Goal: Transaction & Acquisition: Obtain resource

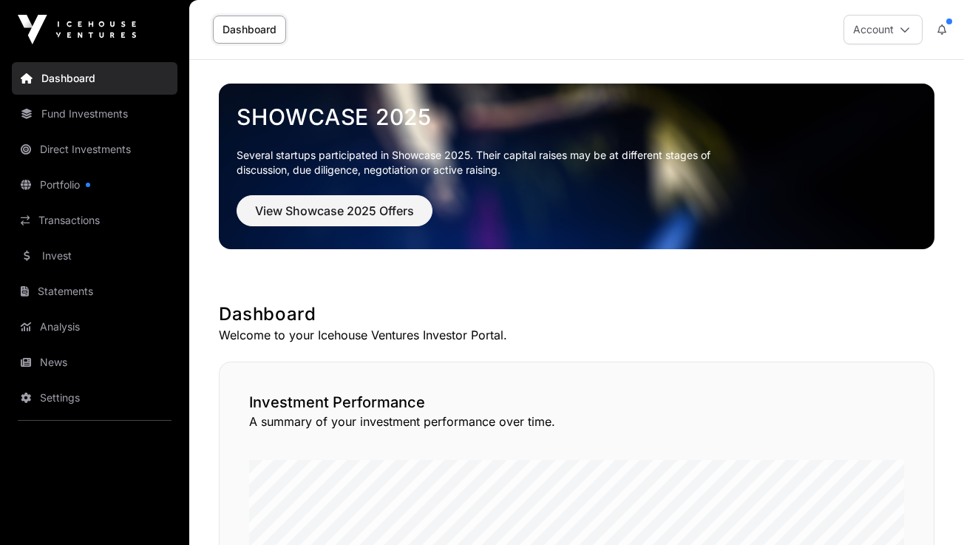
click at [110, 118] on link "Fund Investments" at bounding box center [95, 114] width 166 height 33
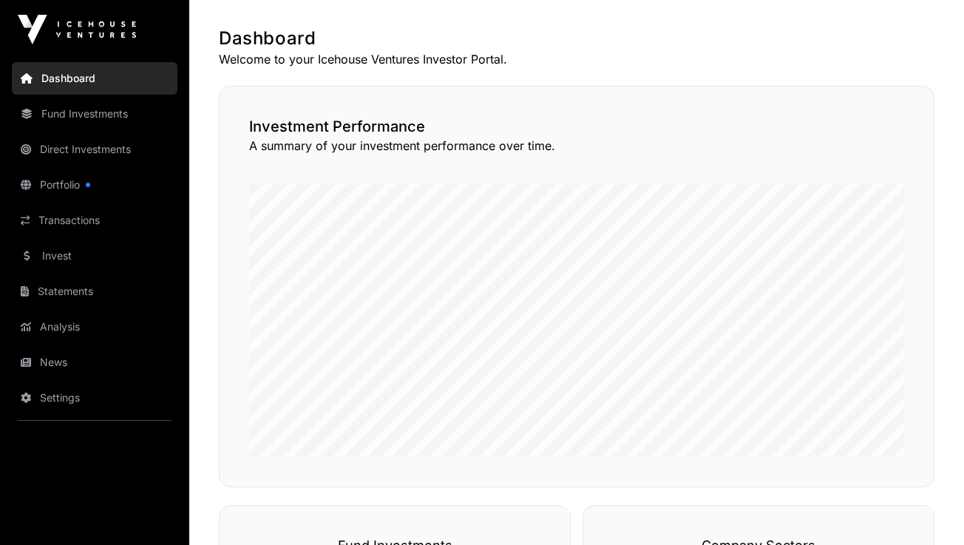
scroll to position [277, 0]
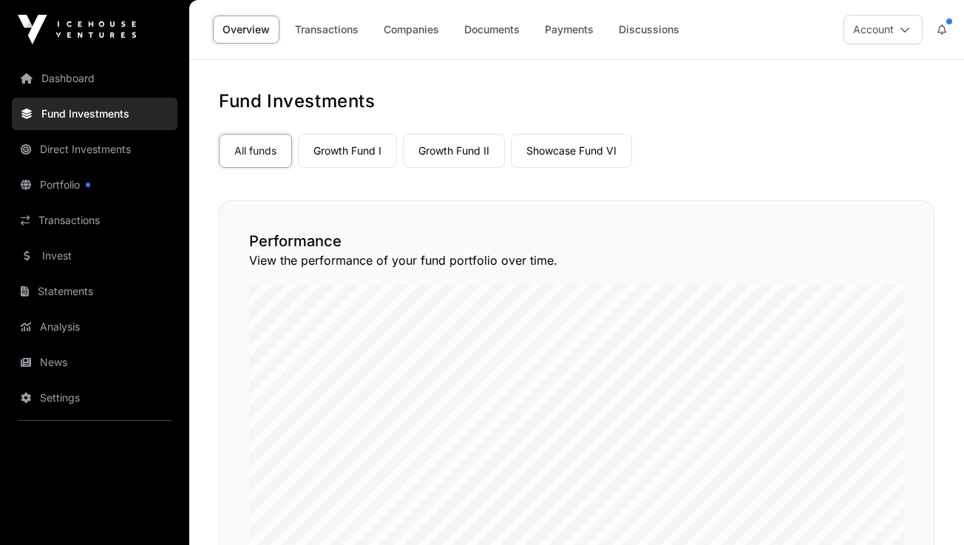
click at [318, 152] on link "Growth Fund I" at bounding box center [347, 151] width 99 height 34
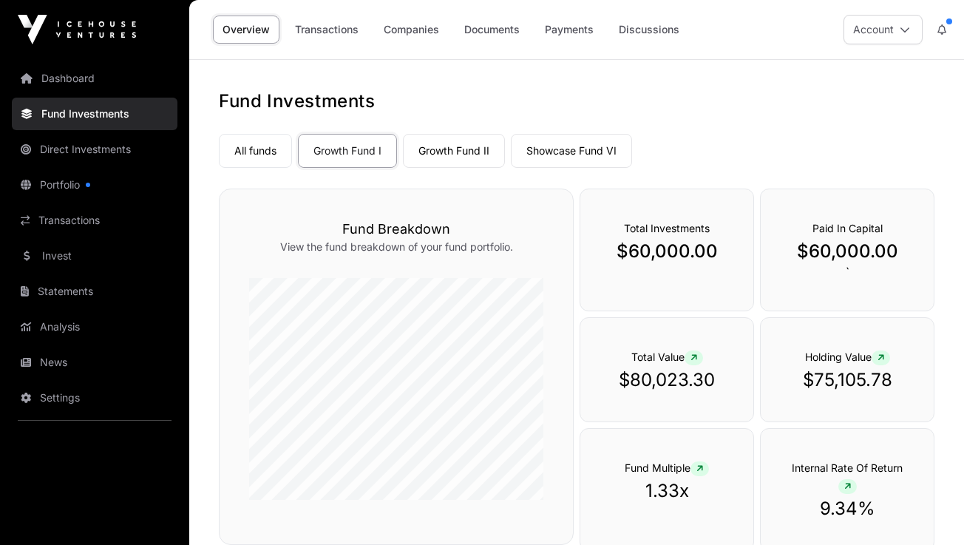
click at [464, 151] on link "Growth Fund II" at bounding box center [454, 151] width 102 height 34
click at [589, 146] on link "Showcase Fund VI" at bounding box center [571, 151] width 121 height 34
click at [99, 152] on link "Direct Investments" at bounding box center [95, 149] width 166 height 33
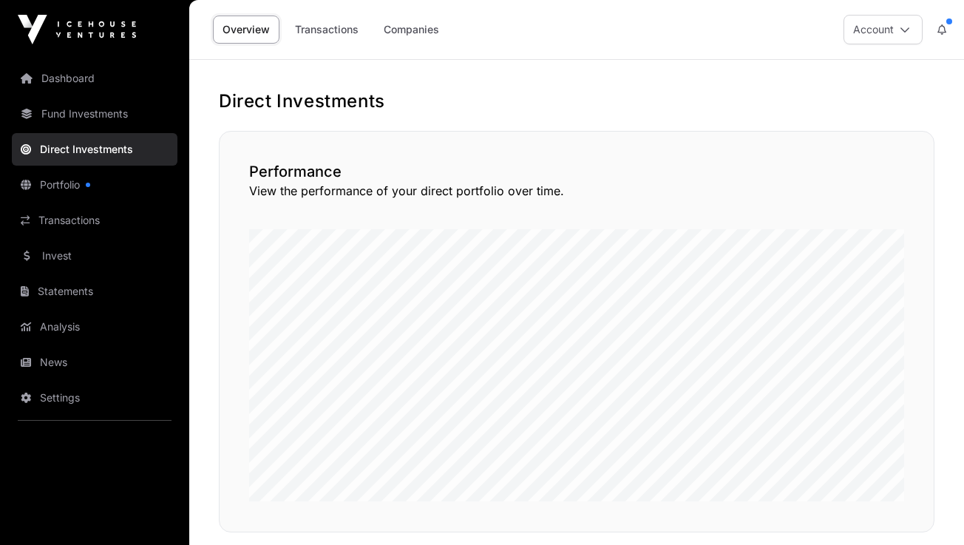
click at [82, 183] on link "Portfolio" at bounding box center [95, 185] width 166 height 33
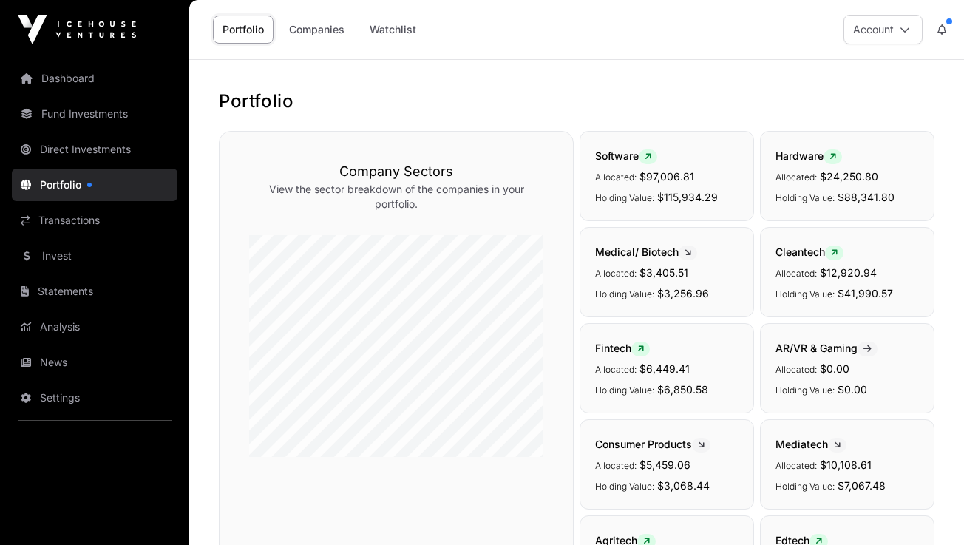
click at [304, 28] on link "Companies" at bounding box center [317, 30] width 75 height 28
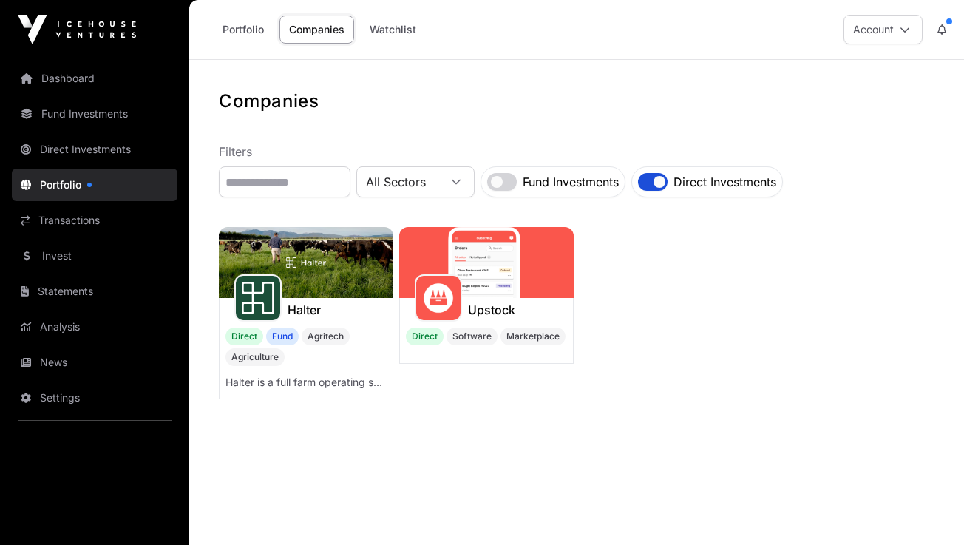
click at [52, 288] on link "Statements" at bounding box center [95, 291] width 166 height 33
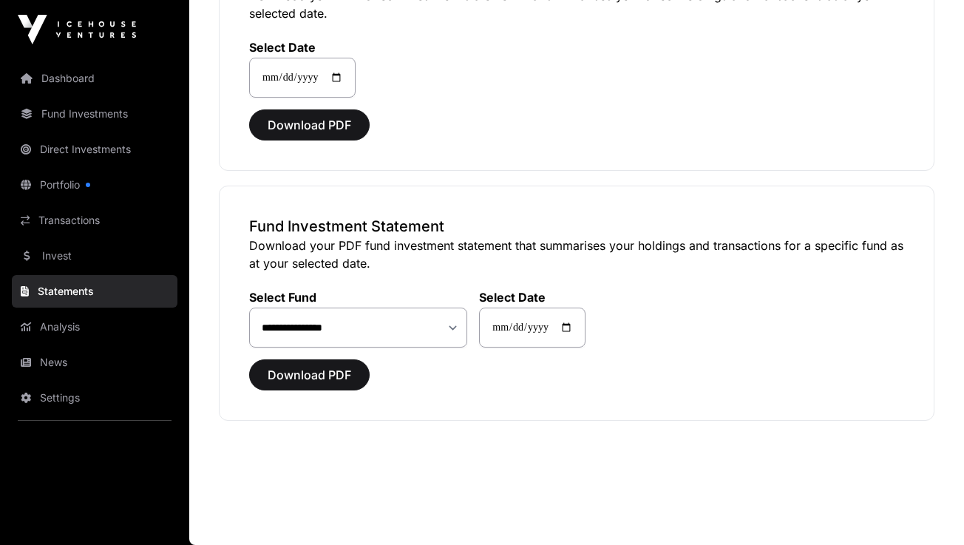
scroll to position [192, 0]
click at [309, 372] on span "Download PDF" at bounding box center [310, 375] width 84 height 18
click at [78, 76] on link "Dashboard" at bounding box center [95, 78] width 166 height 33
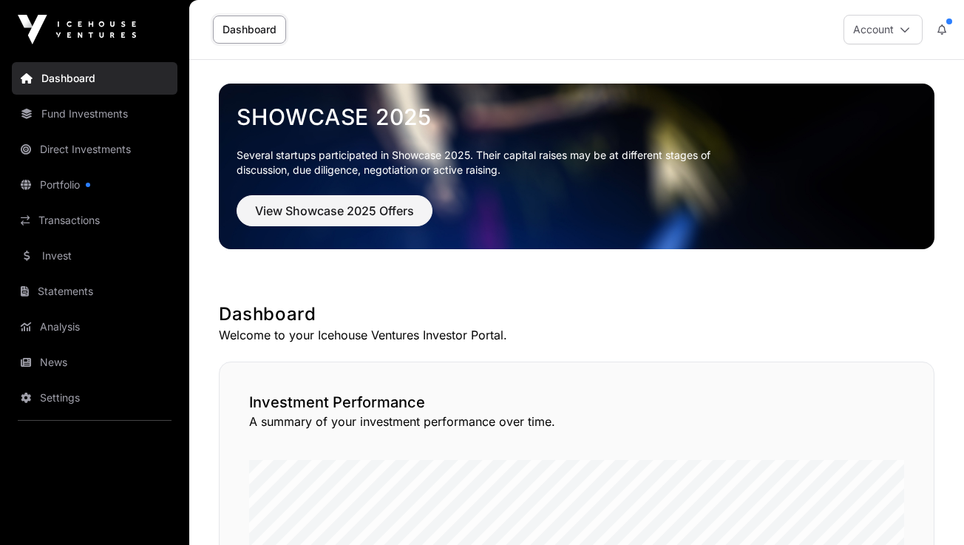
click at [61, 291] on link "Statements" at bounding box center [95, 291] width 166 height 33
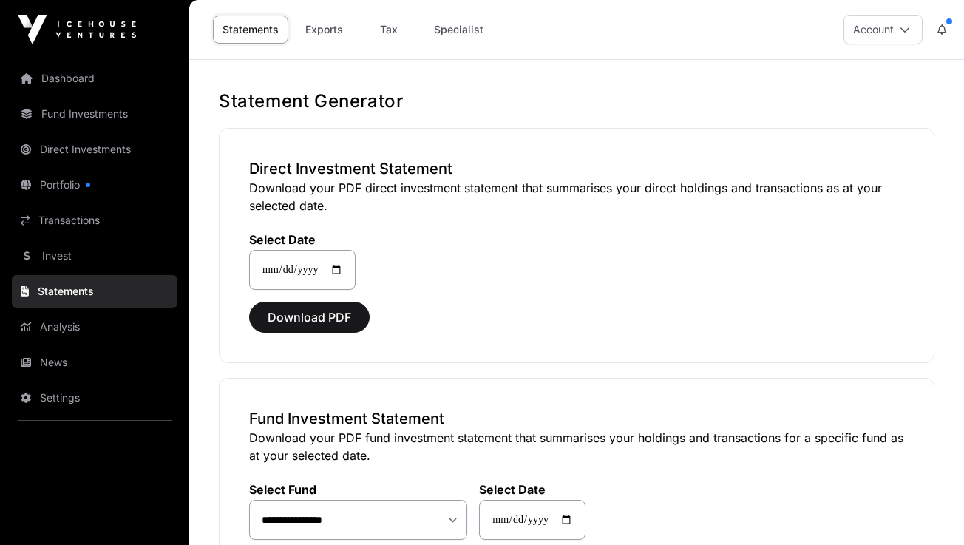
click at [391, 24] on link "Tax" at bounding box center [388, 30] width 59 height 28
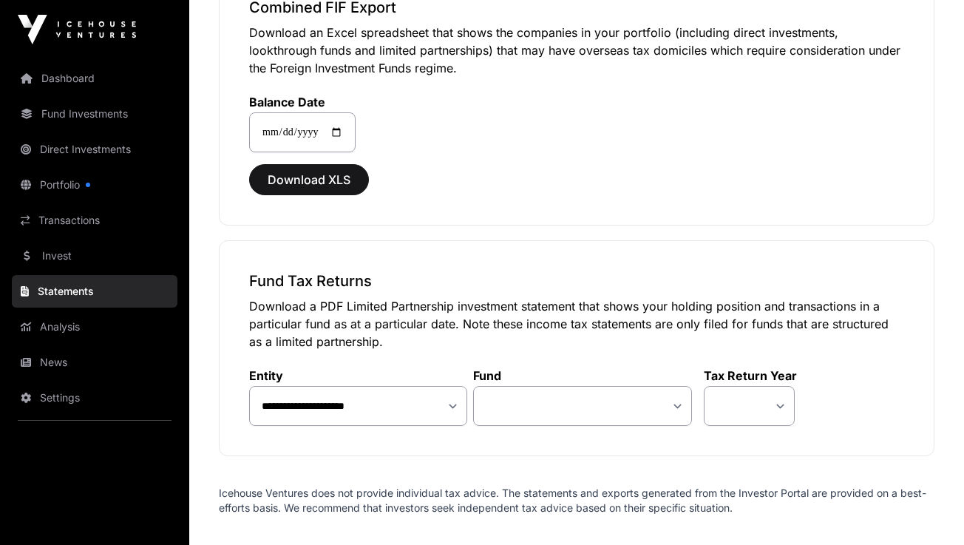
scroll to position [1504, 0]
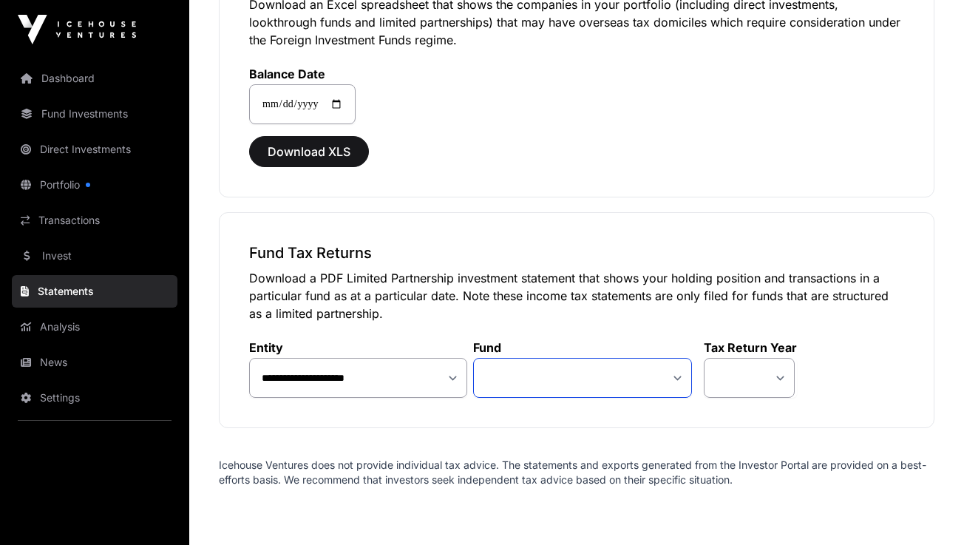
select select "**"
click at [606, 341] on label "Fund" at bounding box center [582, 347] width 218 height 15
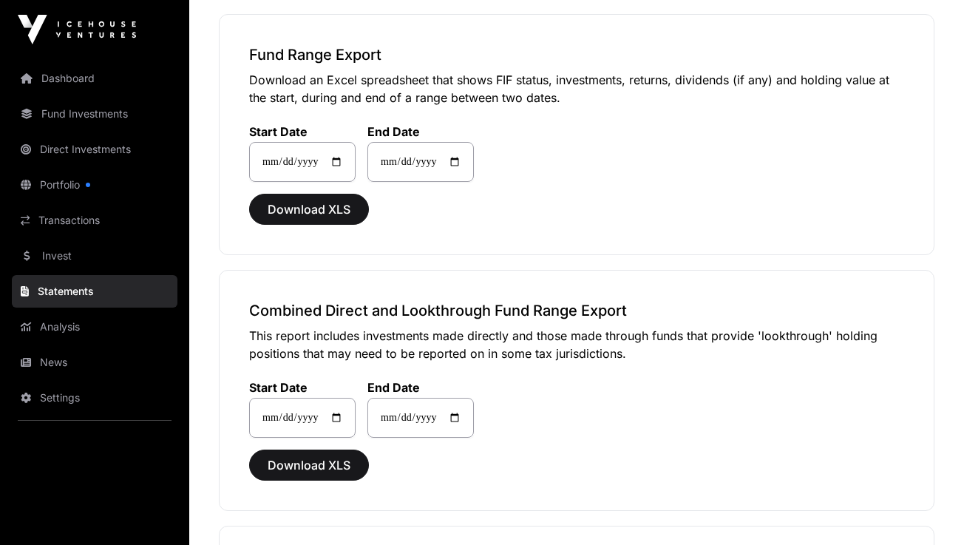
scroll to position [547, 0]
